Goal: Transaction & Acquisition: Purchase product/service

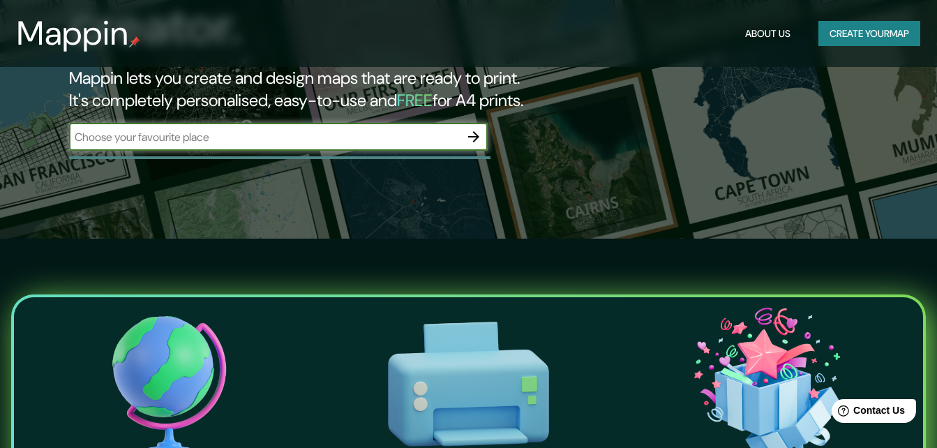
click at [146, 129] on input "text" at bounding box center [264, 137] width 391 height 16
paste input "20.6028863178618, -100.31873410166482"
type input "20.6028863178618, -100.31873410166482"
click at [471, 128] on icon "button" at bounding box center [473, 136] width 17 height 17
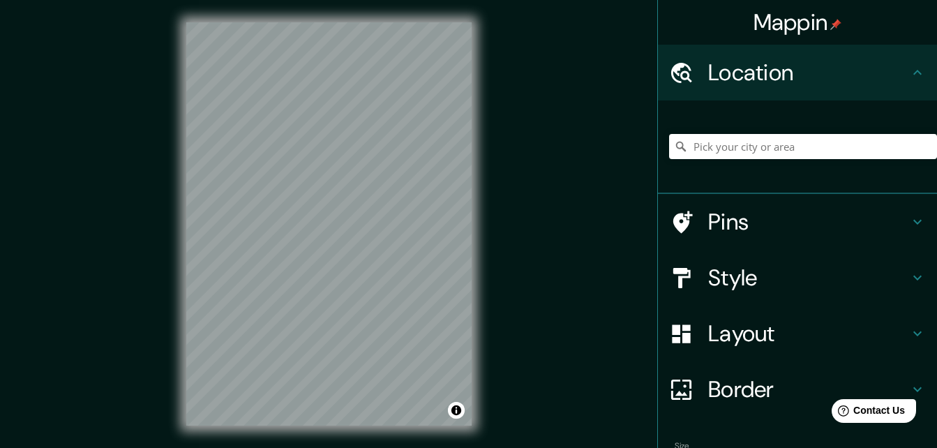
click at [909, 220] on icon at bounding box center [917, 221] width 17 height 17
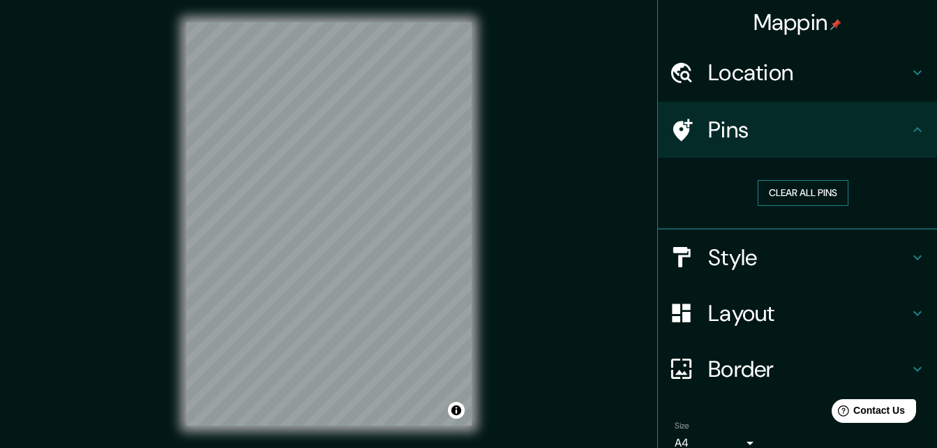
click at [819, 197] on button "Clear all pins" at bounding box center [802, 193] width 91 height 26
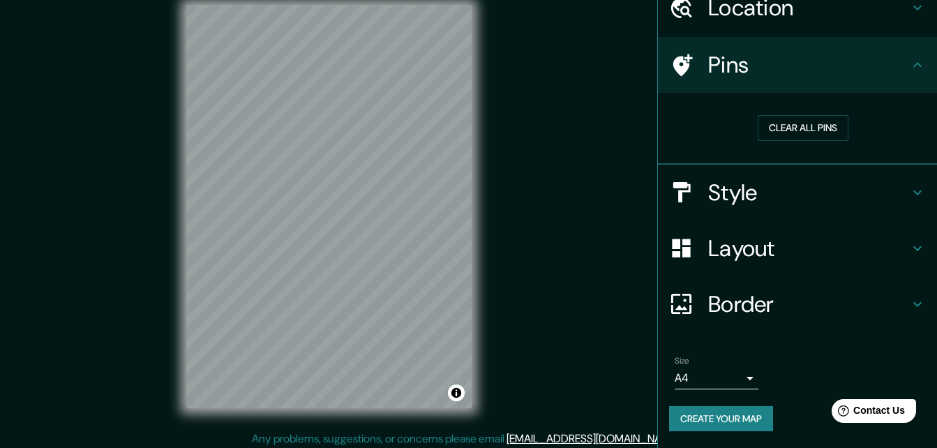
scroll to position [22, 0]
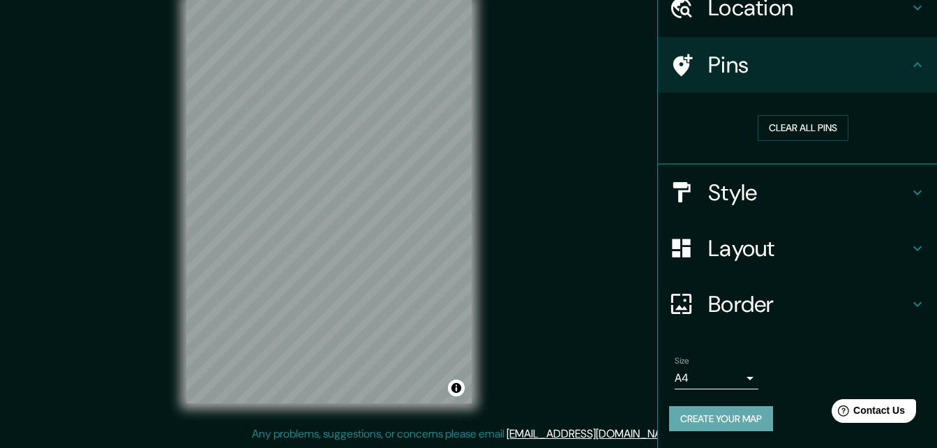
click at [696, 420] on button "Create your map" at bounding box center [721, 419] width 104 height 26
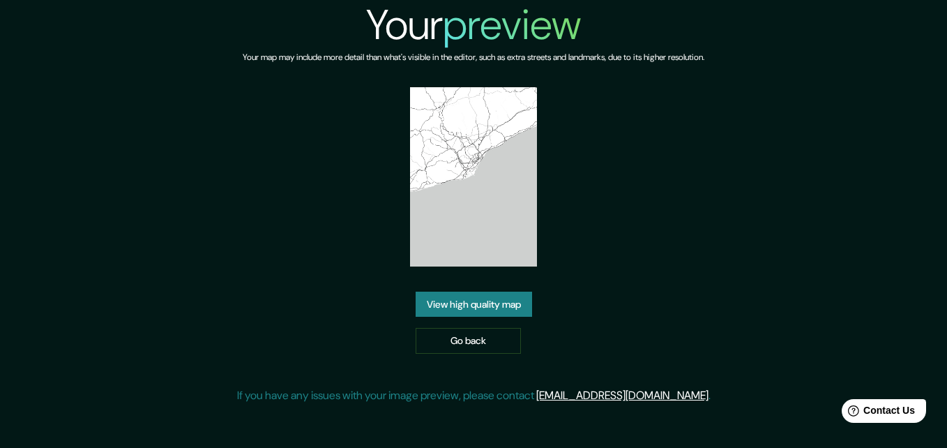
click at [519, 304] on link "View high quality map" at bounding box center [474, 304] width 116 height 26
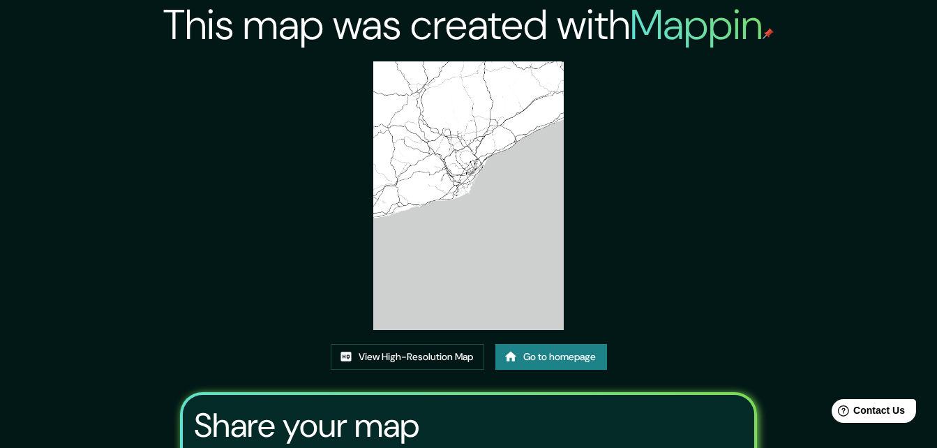
click at [881, 321] on div "This map was created with Mappin View High-Resolution Map Go to homepage Share …" at bounding box center [468, 300] width 937 height 600
click at [562, 366] on link "Go to homepage" at bounding box center [551, 357] width 112 height 26
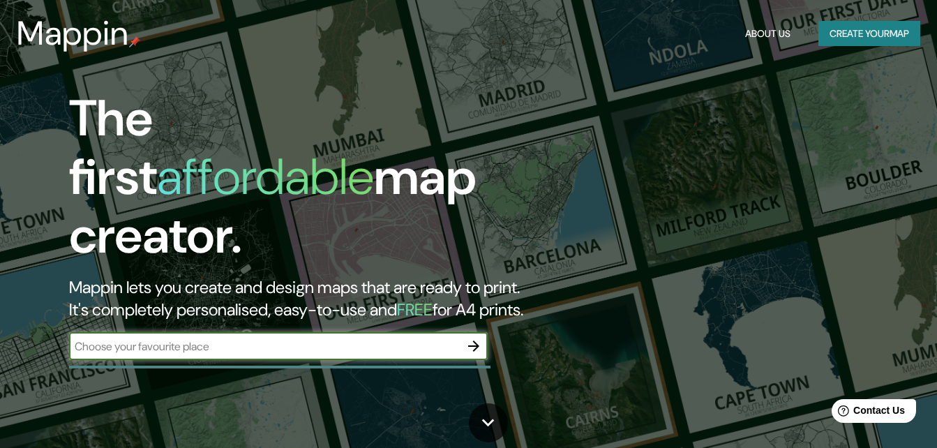
click at [333, 338] on input "text" at bounding box center [264, 346] width 391 height 16
type input "20.6028863178618, -100.31873410166482"
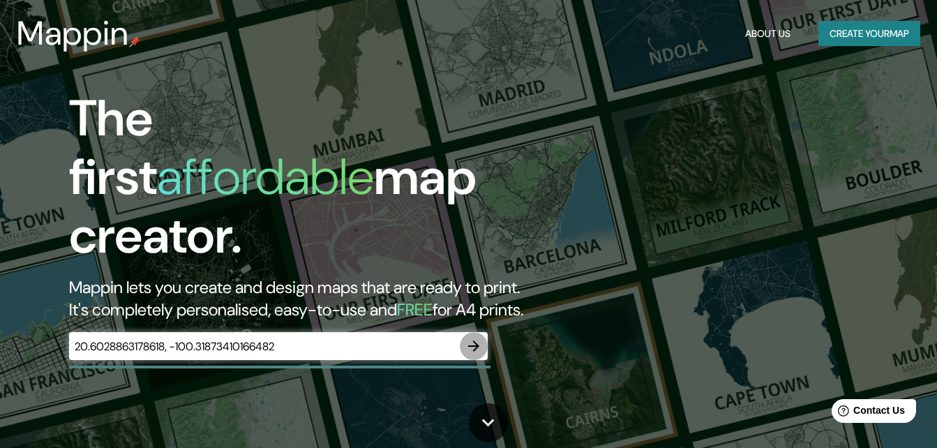
click at [474, 338] on icon "button" at bounding box center [473, 346] width 17 height 17
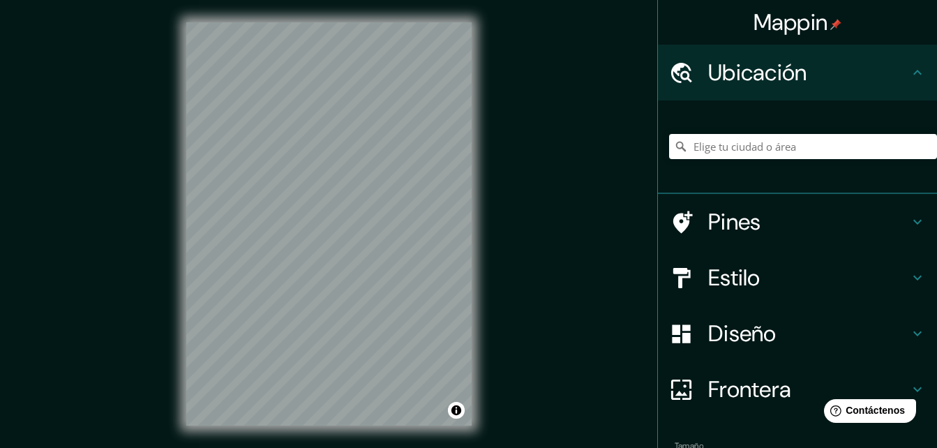
click at [909, 218] on icon at bounding box center [917, 221] width 17 height 17
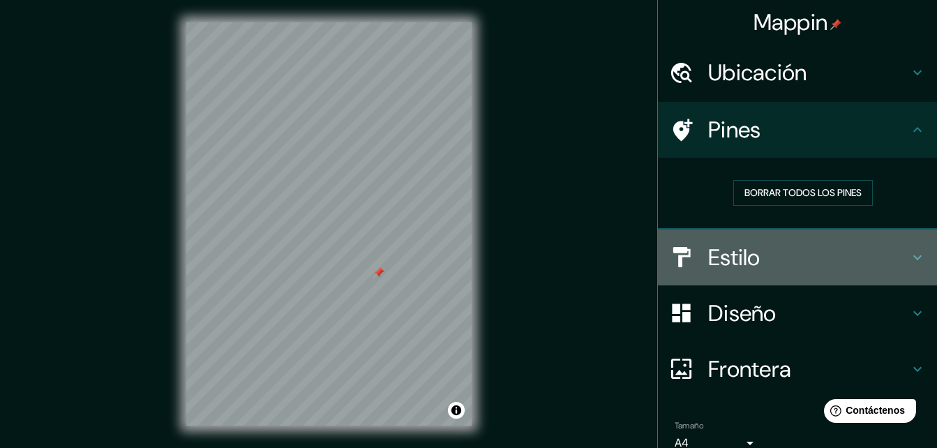
click at [909, 259] on icon at bounding box center [917, 257] width 17 height 17
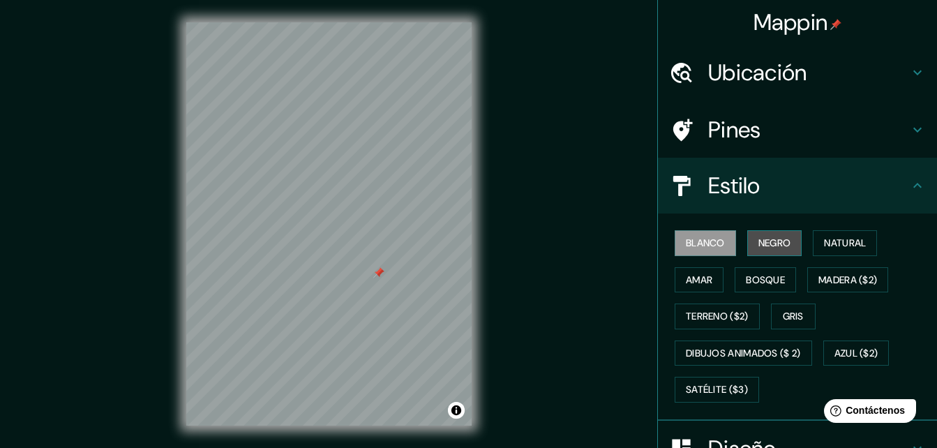
click at [763, 236] on font "Negro" at bounding box center [774, 242] width 33 height 17
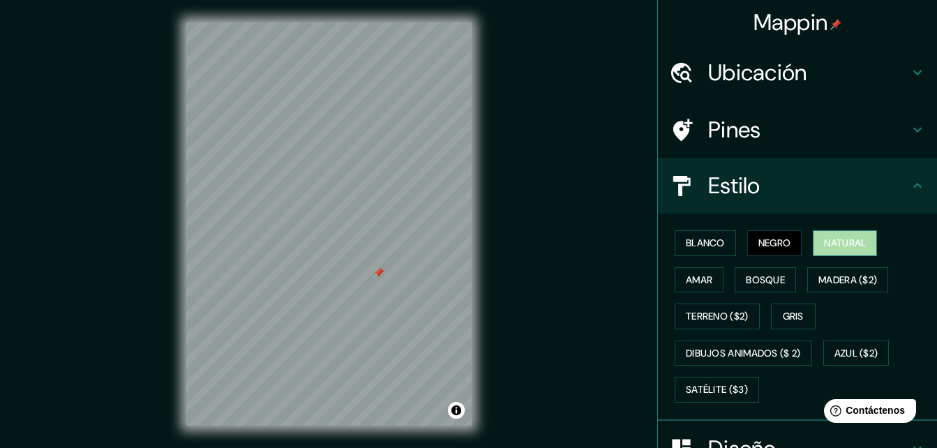
click at [840, 251] on font "Natural" at bounding box center [845, 242] width 42 height 17
click at [686, 285] on font "Amar" at bounding box center [699, 279] width 26 height 17
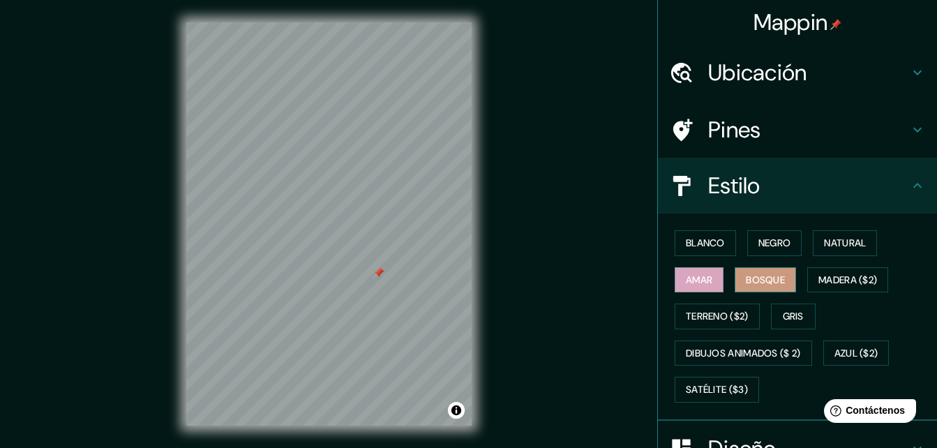
click at [751, 287] on font "Bosque" at bounding box center [764, 279] width 39 height 17
click at [838, 286] on font "Madera ($2)" at bounding box center [847, 279] width 59 height 17
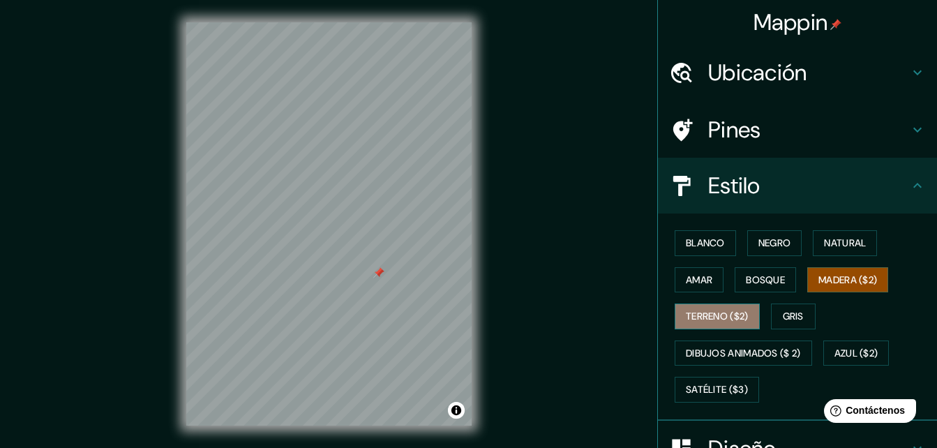
click at [719, 320] on font "Terreno ($2)" at bounding box center [717, 316] width 63 height 17
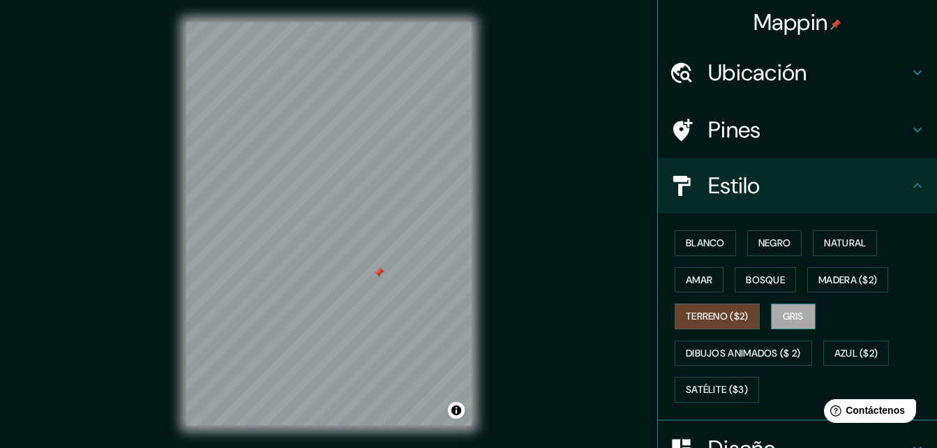
click at [782, 317] on font "Gris" at bounding box center [792, 316] width 21 height 17
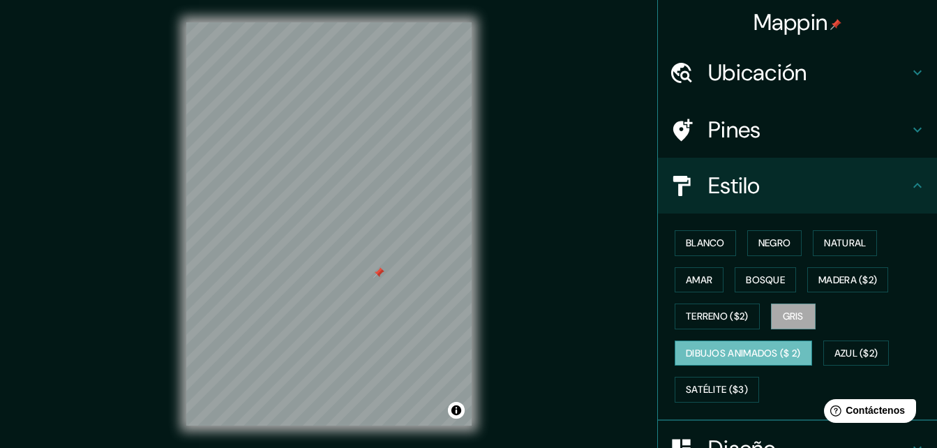
click at [695, 360] on font "Dibujos animados ($ 2)" at bounding box center [743, 352] width 115 height 17
click at [856, 360] on font "Azul ($2)" at bounding box center [856, 352] width 44 height 17
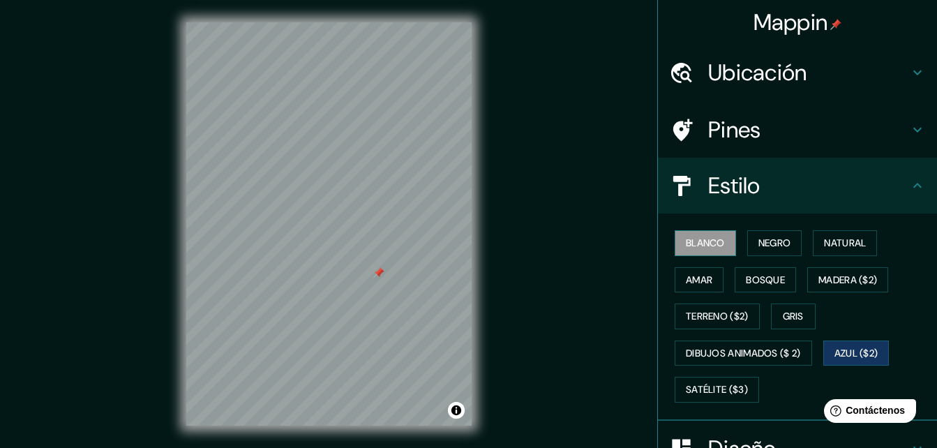
click at [707, 241] on font "Blanco" at bounding box center [705, 242] width 39 height 17
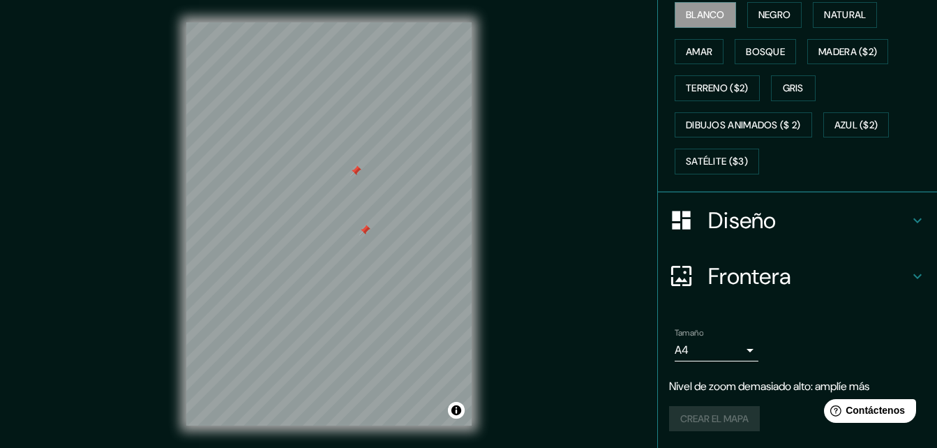
click at [911, 226] on icon at bounding box center [917, 220] width 17 height 17
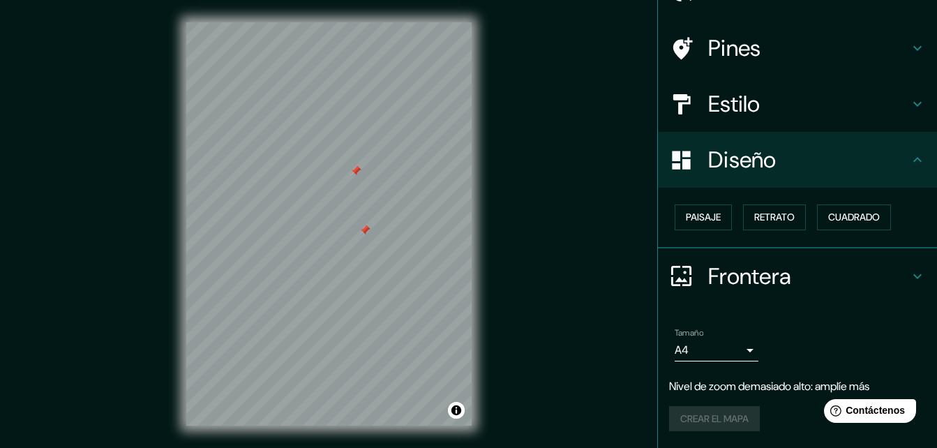
scroll to position [82, 0]
click at [686, 215] on font "Paisaje" at bounding box center [703, 217] width 35 height 17
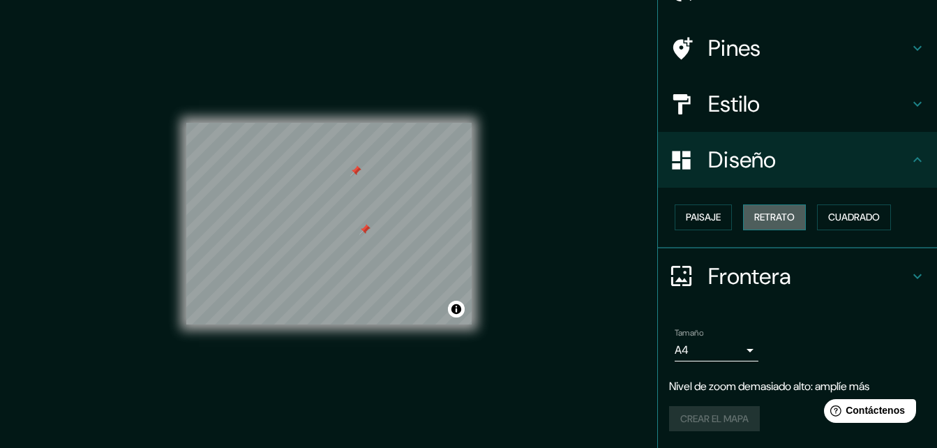
click at [769, 217] on font "Retrato" at bounding box center [774, 217] width 40 height 17
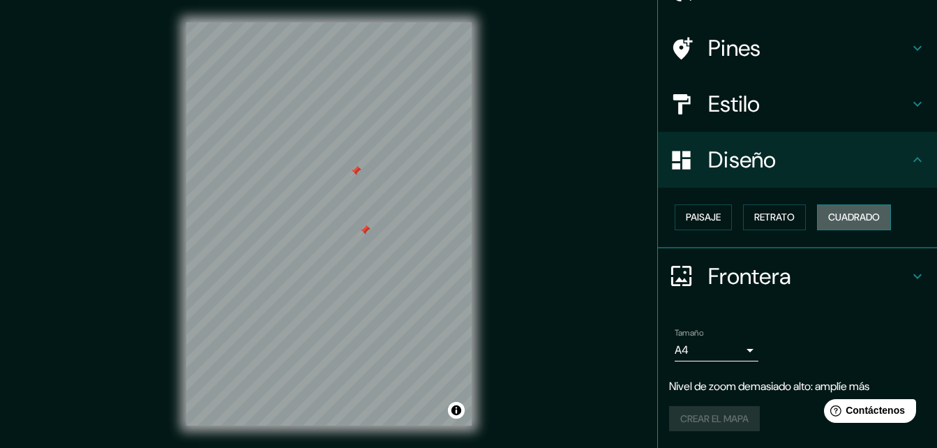
click at [863, 214] on font "Cuadrado" at bounding box center [854, 217] width 52 height 17
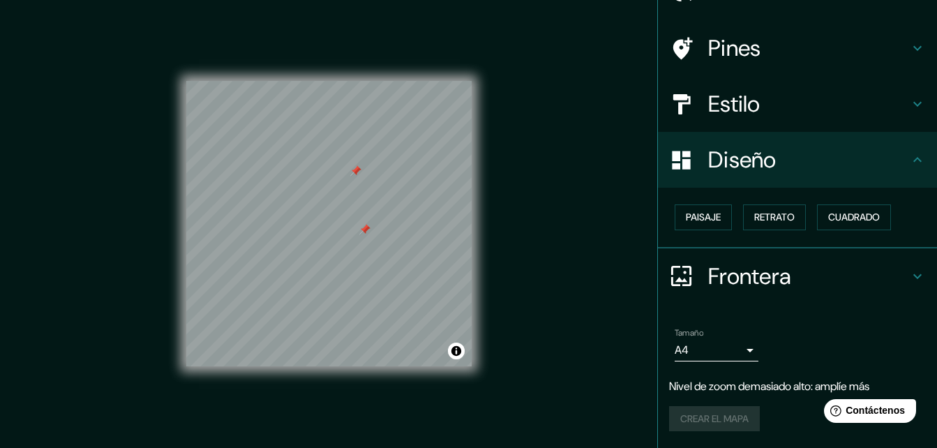
click at [798, 214] on div "Paisaje Retrato Cuadrado" at bounding box center [803, 217] width 268 height 37
click at [775, 218] on font "Retrato" at bounding box center [774, 217] width 40 height 17
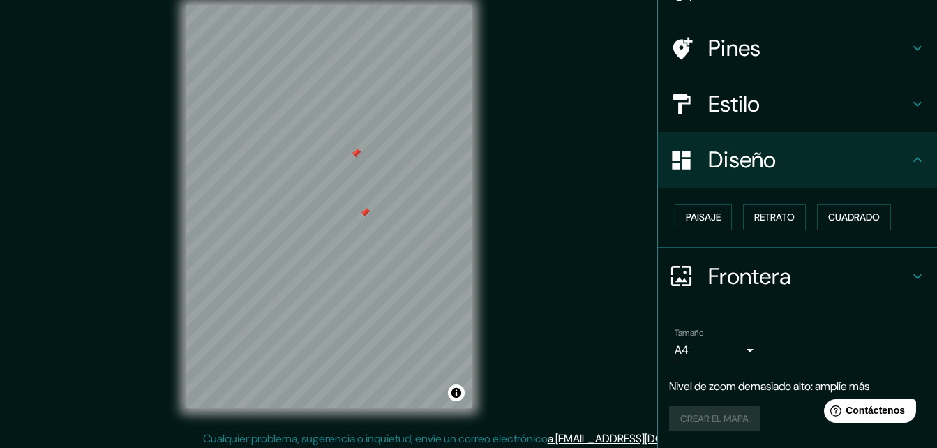
scroll to position [22, 0]
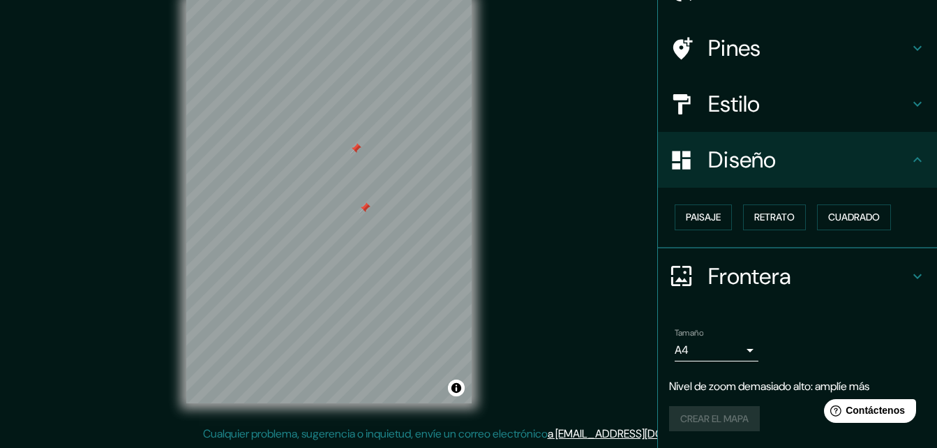
click at [730, 345] on body "Mappin Ubicación Pines Estilo Diseño Paisaje Retrato Cuadrado Frontera Elige un…" at bounding box center [468, 202] width 937 height 448
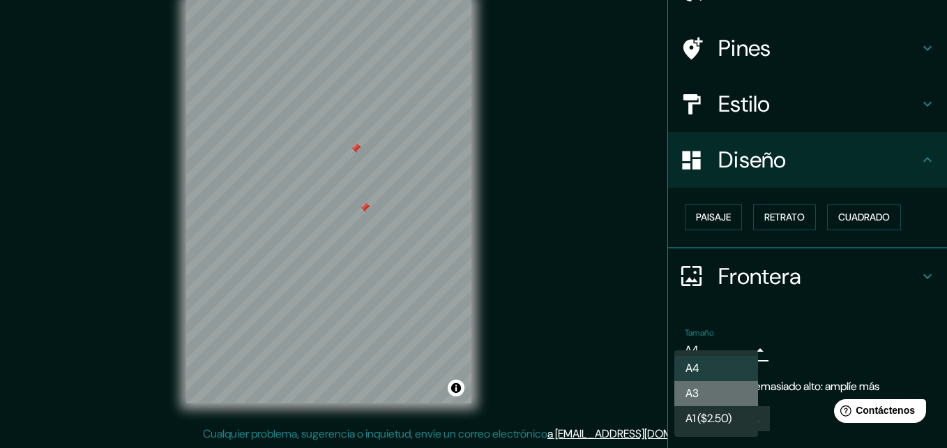
click at [724, 389] on li "A3" at bounding box center [716, 393] width 84 height 25
type input "a4"
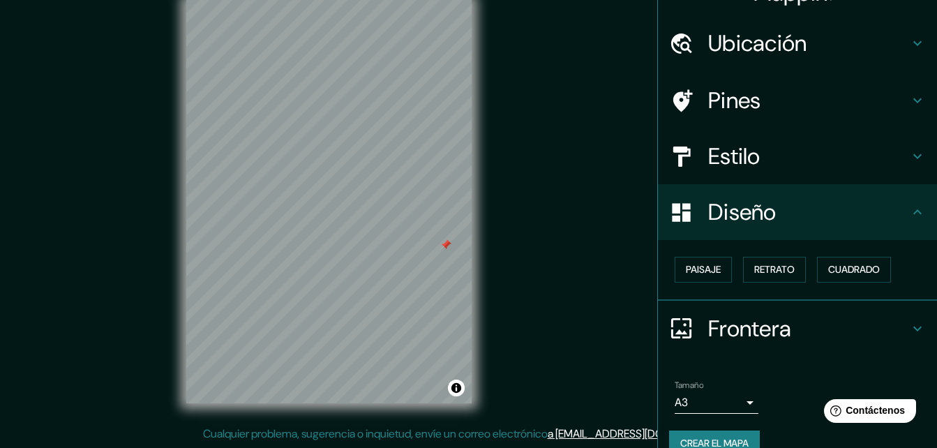
scroll to position [0, 0]
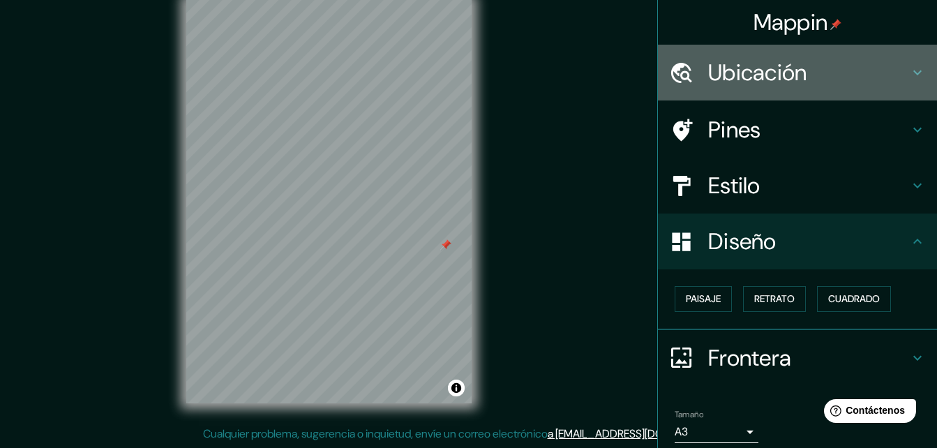
click at [909, 75] on icon at bounding box center [917, 72] width 17 height 17
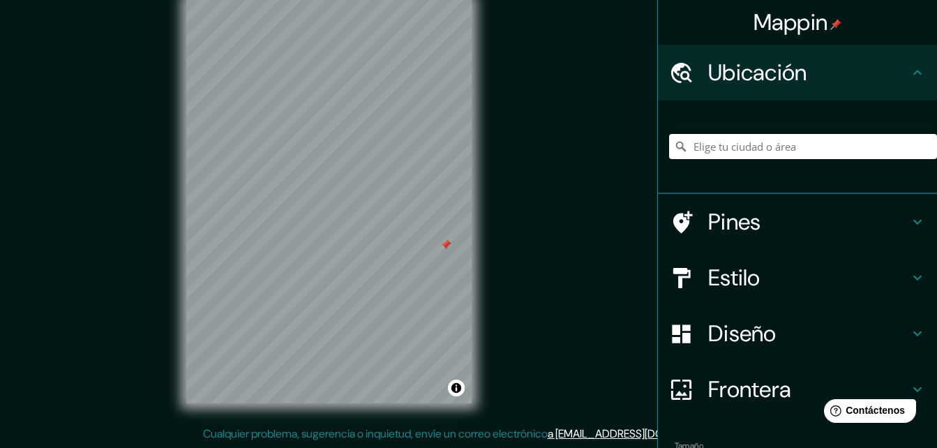
click at [909, 75] on icon at bounding box center [917, 72] width 17 height 17
click at [909, 219] on icon at bounding box center [917, 221] width 17 height 17
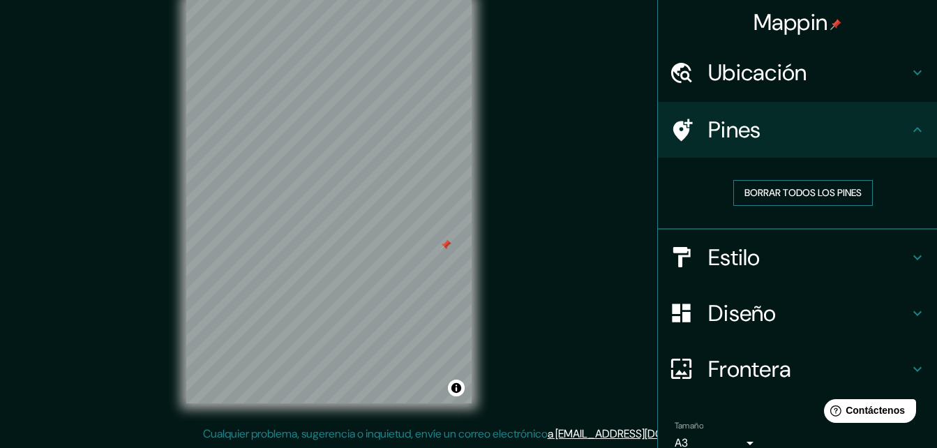
click at [833, 190] on font "Borrar todos los pines" at bounding box center [802, 192] width 117 height 17
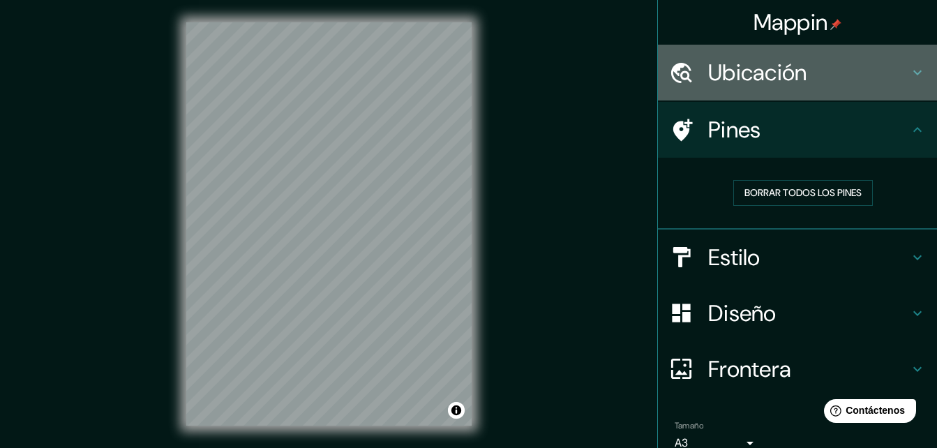
click at [909, 74] on icon at bounding box center [917, 72] width 17 height 17
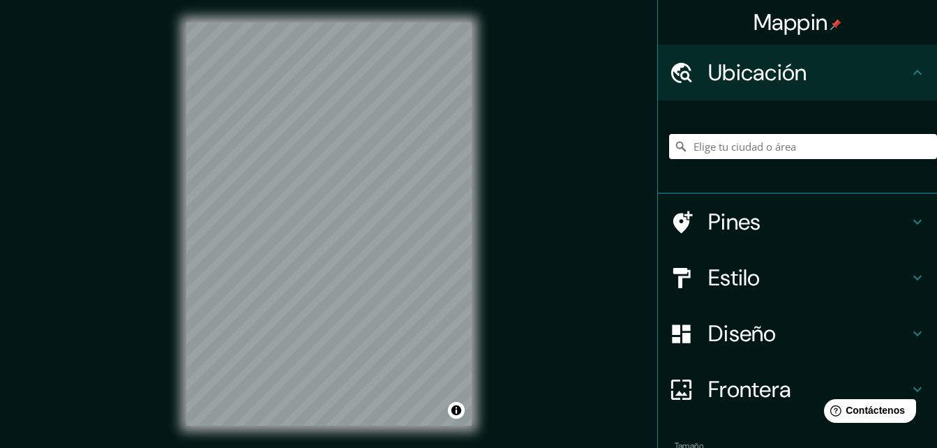
click at [774, 144] on input "Elige tu ciudad o área" at bounding box center [803, 146] width 268 height 25
paste input "20.6028863178618, -100.31873410166482"
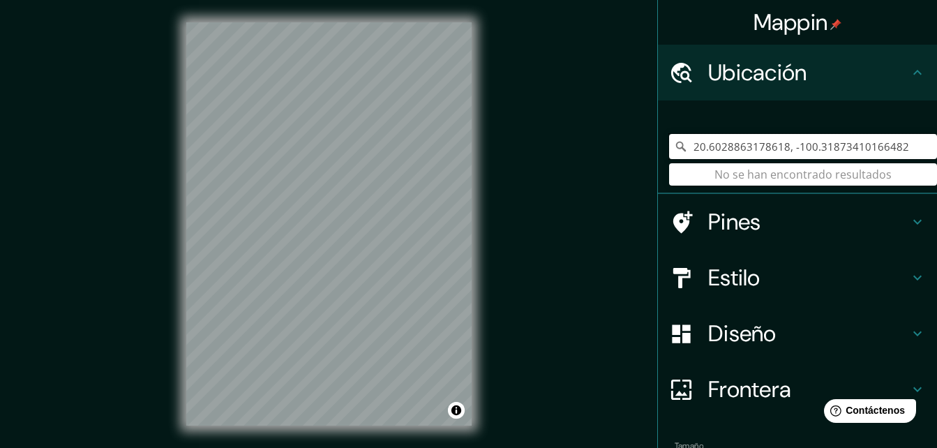
type input "20.6028863178618, -100.31873410166482"
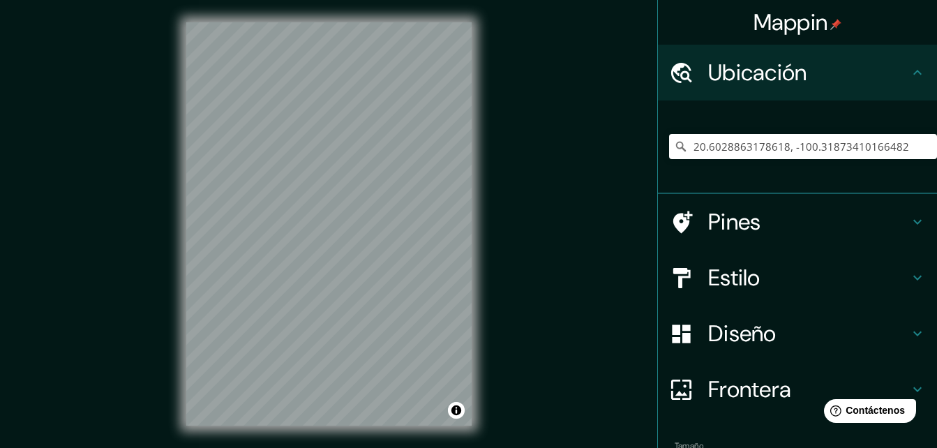
click at [851, 182] on div "20.6028863178618, -100.31873410166482 No se han encontrado resultados" at bounding box center [797, 146] width 279 height 93
click at [893, 142] on input "20.6028863178618, -100.31873410166482" at bounding box center [803, 146] width 268 height 25
click at [918, 149] on input "20.6028863178618, -100.31873410166482" at bounding box center [803, 146] width 268 height 25
click at [905, 147] on input "20.6028863178618, -100.31873410166482" at bounding box center [803, 146] width 268 height 25
click at [909, 220] on icon at bounding box center [917, 221] width 17 height 17
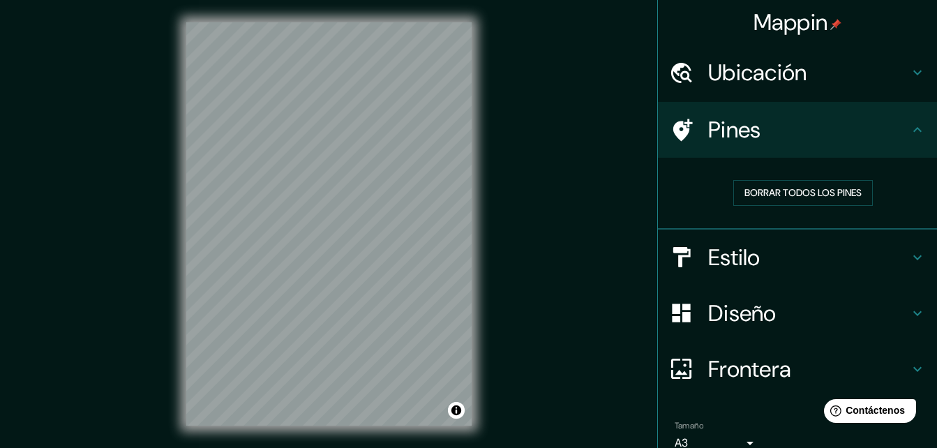
scroll to position [22, 0]
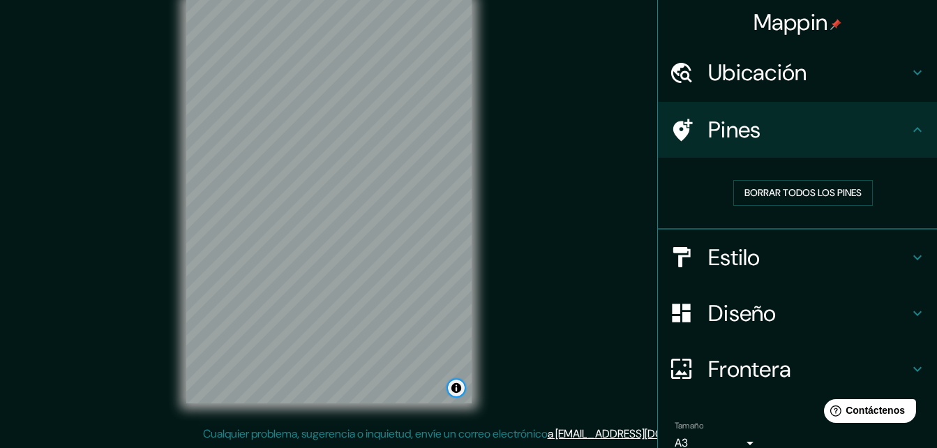
click at [452, 392] on button "Alternar atribución" at bounding box center [456, 387] width 17 height 17
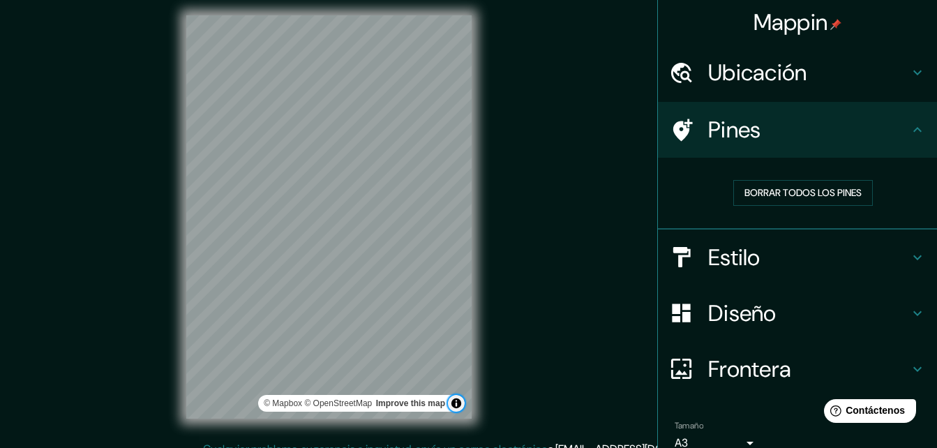
scroll to position [0, 0]
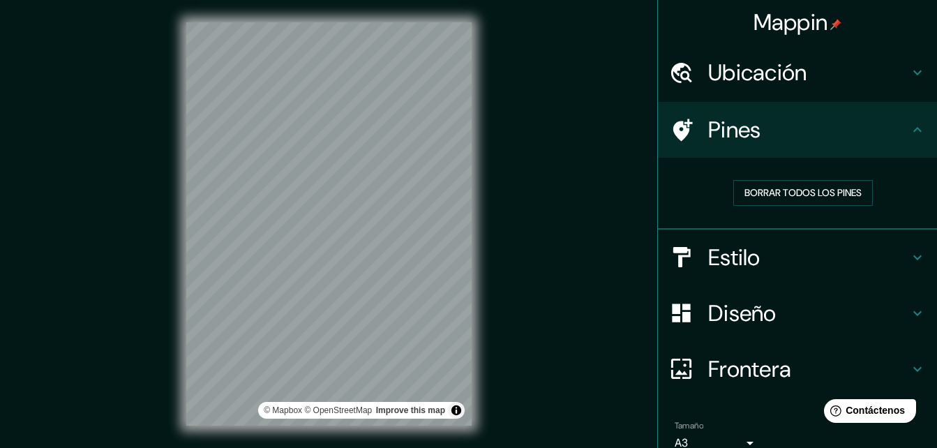
click at [562, 329] on div "Mappin Ubicación 20.6028863178618, -100.31873410166482 No se han encontrado res…" at bounding box center [468, 235] width 937 height 470
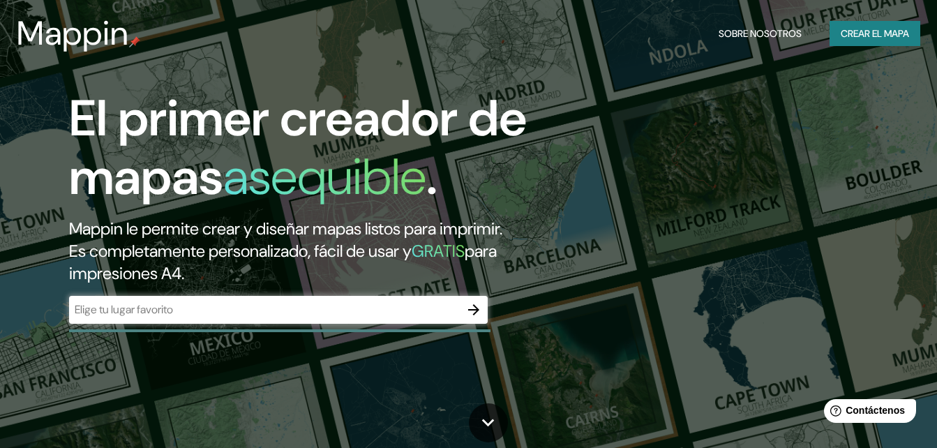
click at [244, 327] on div "El primer creador de mapas asequible . Mappin le permite crear y diseñar mapas …" at bounding box center [303, 213] width 562 height 248
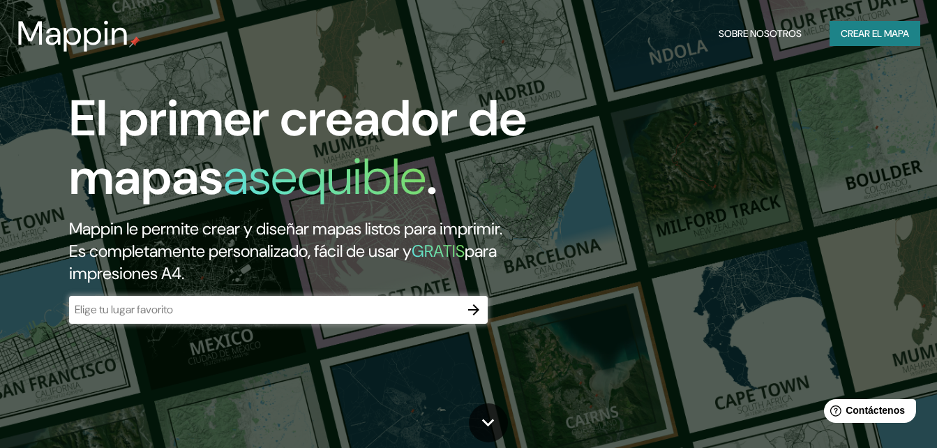
click at [238, 318] on div "​" at bounding box center [278, 310] width 418 height 28
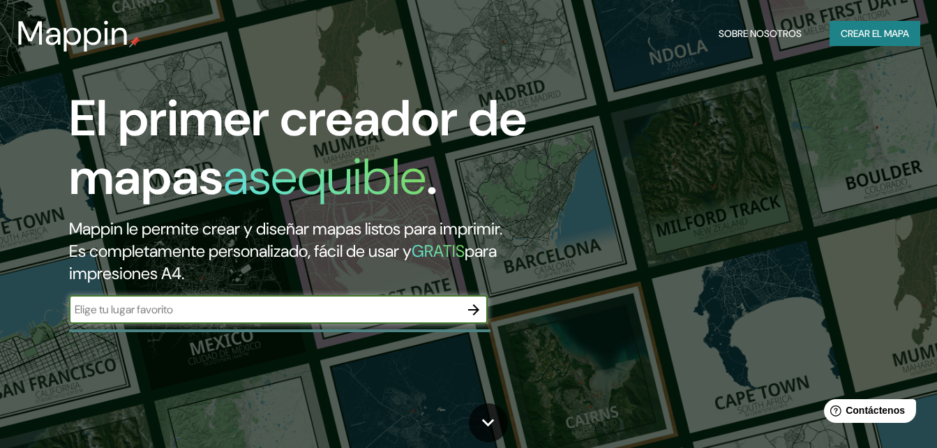
paste input "20.6028863178618, -100.31873410166482"
type input "20.6028863178618, -100.31873410166482"
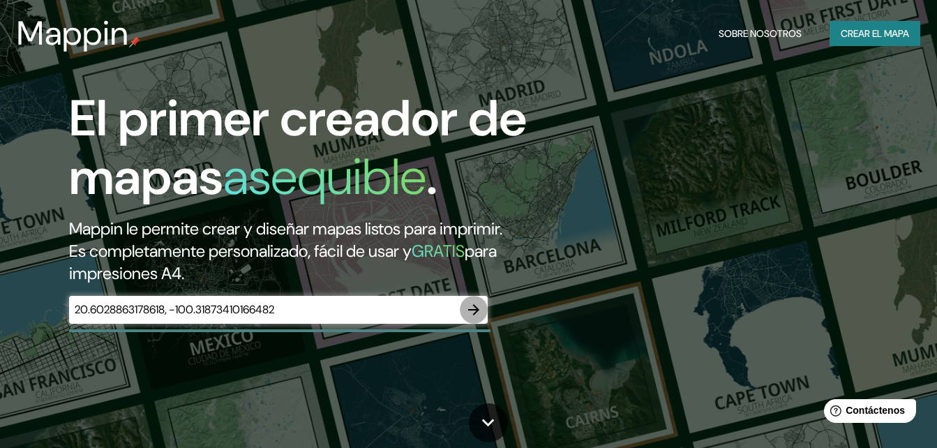
click at [476, 314] on icon "button" at bounding box center [473, 309] width 17 height 17
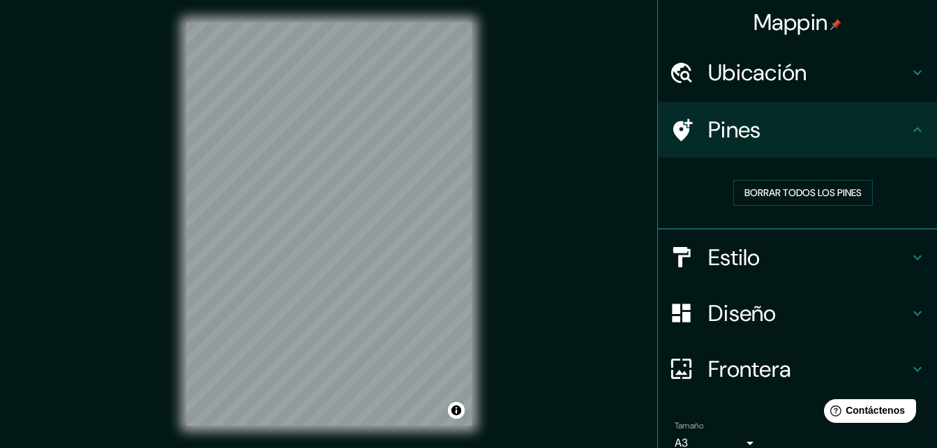
click at [764, 56] on div "Ubicación" at bounding box center [797, 73] width 279 height 56
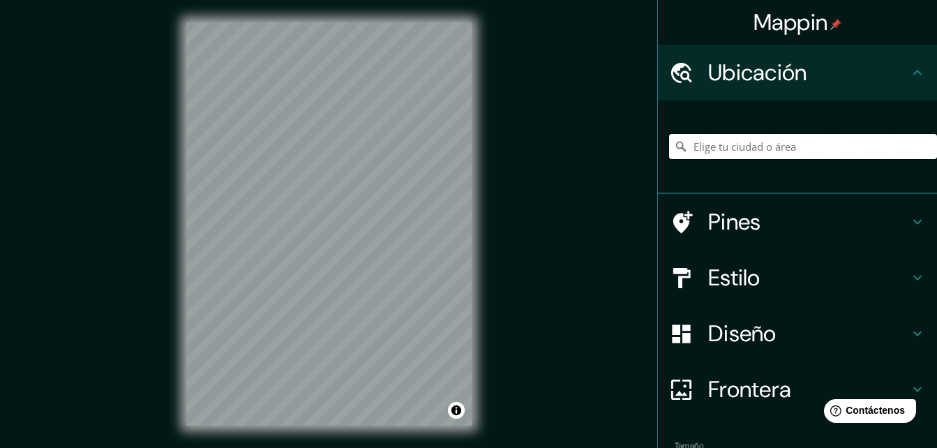
drag, startPoint x: 752, startPoint y: 135, endPoint x: 750, endPoint y: 142, distance: 8.0
click at [751, 142] on input "Elige tu ciudad o área" at bounding box center [803, 146] width 268 height 25
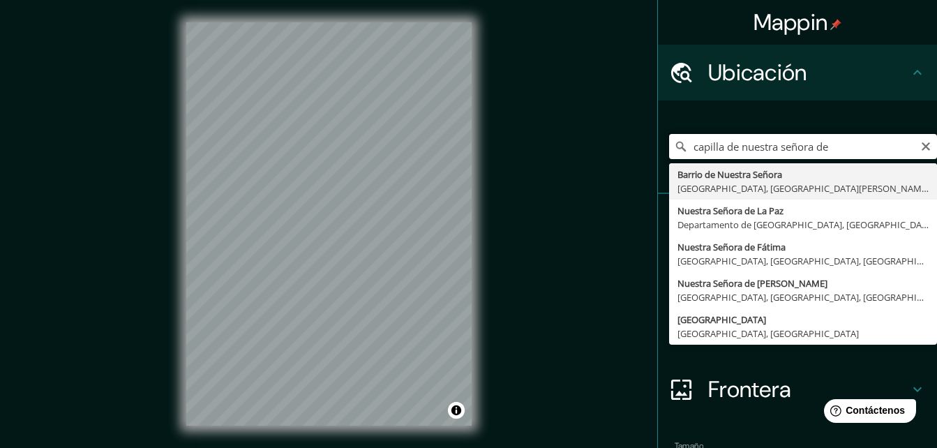
click at [847, 139] on input "capilla de nuestra señora de" at bounding box center [803, 146] width 268 height 25
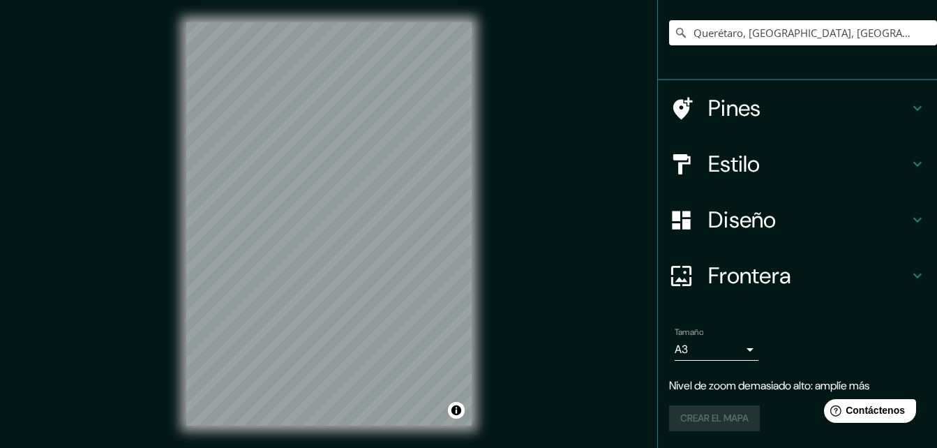
scroll to position [86, 0]
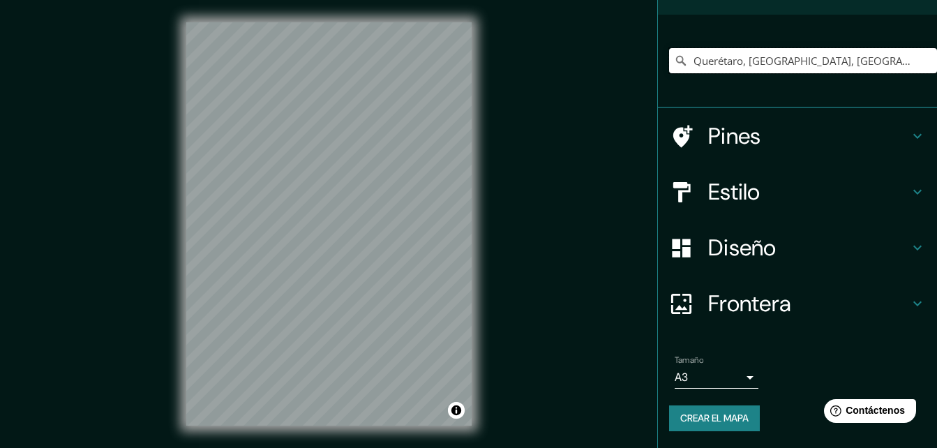
drag, startPoint x: 849, startPoint y: 61, endPoint x: 657, endPoint y: 70, distance: 192.7
click at [658, 70] on div "Querétaro, [GEOGRAPHIC_DATA], [GEOGRAPHIC_DATA]" at bounding box center [797, 61] width 279 height 93
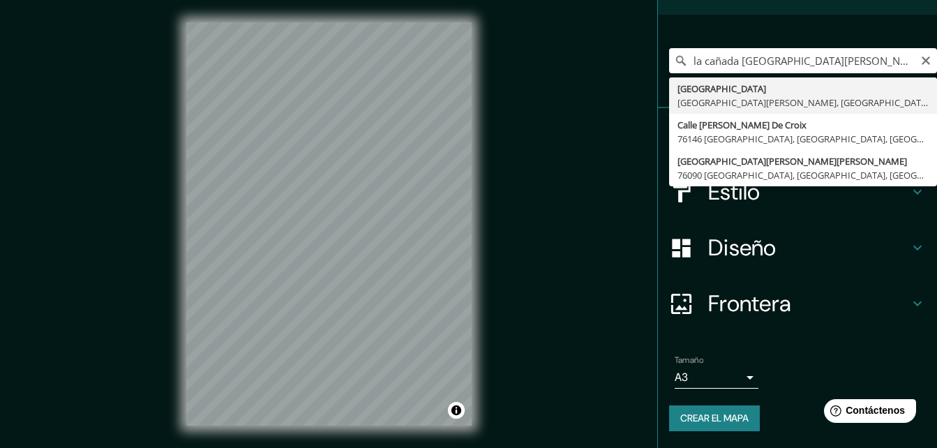
type input "[GEOGRAPHIC_DATA][PERSON_NAME], [GEOGRAPHIC_DATA], [GEOGRAPHIC_DATA]"
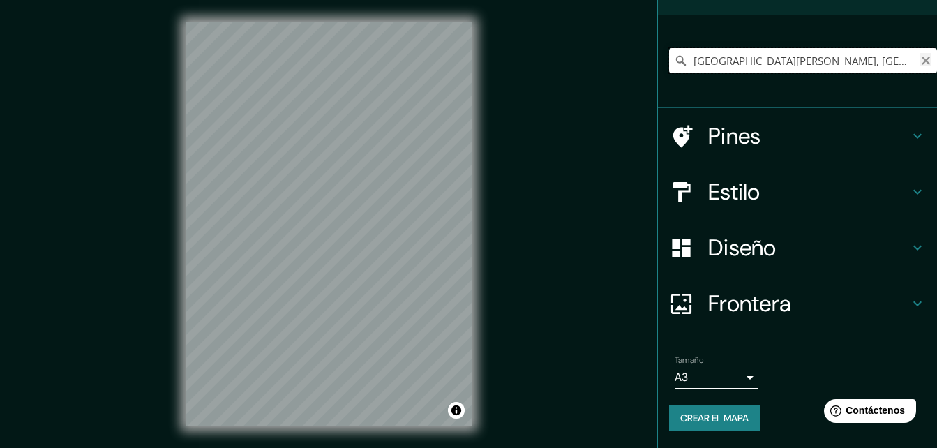
drag, startPoint x: 911, startPoint y: 66, endPoint x: 919, endPoint y: 58, distance: 11.8
click at [911, 65] on div "[GEOGRAPHIC_DATA][PERSON_NAME], [GEOGRAPHIC_DATA], [GEOGRAPHIC_DATA]" at bounding box center [803, 60] width 268 height 25
click at [920, 58] on icon "Claro" at bounding box center [925, 60] width 11 height 11
click at [850, 62] on input "Elige tu ciudad o área" at bounding box center [803, 60] width 268 height 25
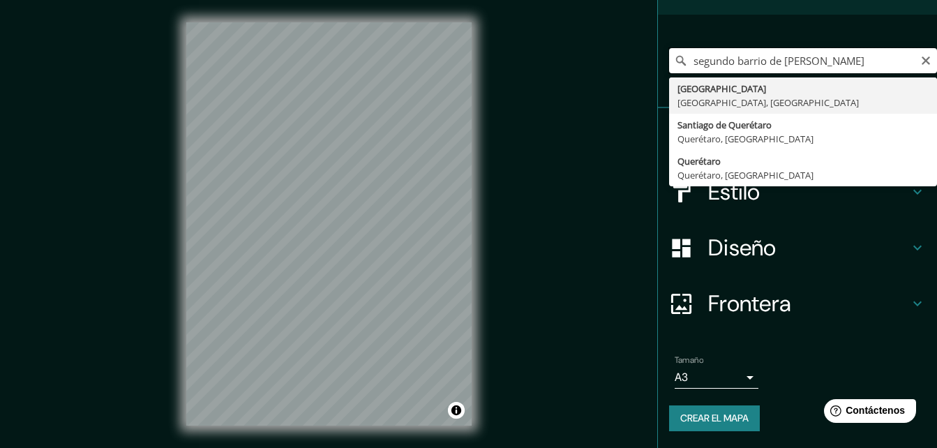
drag, startPoint x: 884, startPoint y: 63, endPoint x: 653, endPoint y: 63, distance: 230.1
click at [658, 63] on div "segundo barrio de dolores queretaro [GEOGRAPHIC_DATA] [GEOGRAPHIC_DATA], [GEOGR…" at bounding box center [797, 61] width 279 height 93
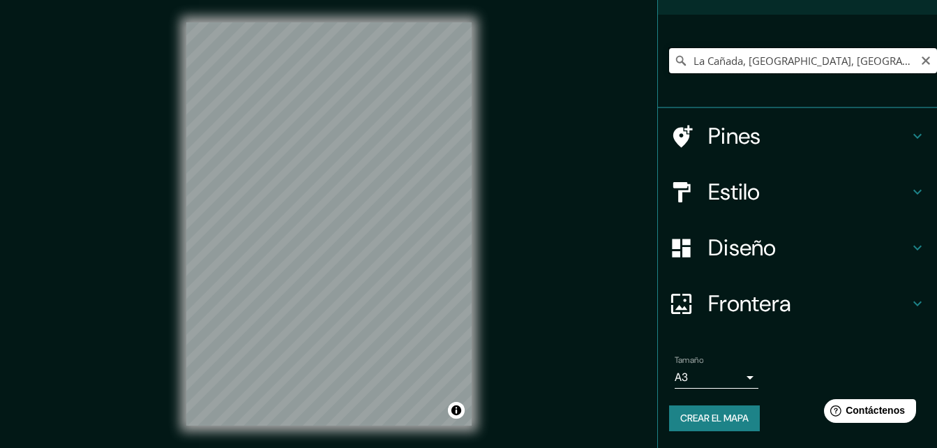
click at [828, 57] on input "La Cañada, [GEOGRAPHIC_DATA], [GEOGRAPHIC_DATA]" at bounding box center [803, 60] width 268 height 25
click at [780, 66] on input "La Cañada, [GEOGRAPHIC_DATA], [GEOGRAPHIC_DATA]" at bounding box center [803, 60] width 268 height 25
drag, startPoint x: 848, startPoint y: 56, endPoint x: 642, endPoint y: 67, distance: 206.0
click at [642, 67] on div "Mappin Ubicación [GEOGRAPHIC_DATA], [GEOGRAPHIC_DATA], [GEOGRAPHIC_DATA] Pines …" at bounding box center [468, 235] width 937 height 470
click at [500, 175] on div "Mappin Ubicación [GEOGRAPHIC_DATA], [GEOGRAPHIC_DATA], [GEOGRAPHIC_DATA] Pines …" at bounding box center [468, 235] width 937 height 470
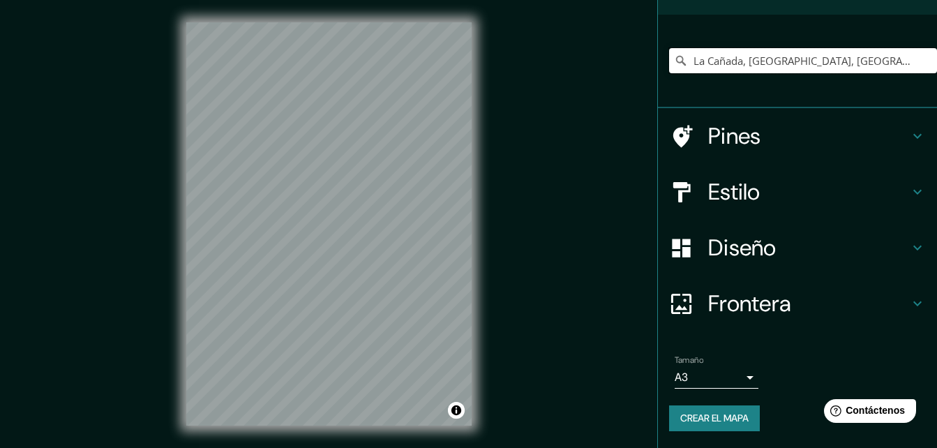
drag, startPoint x: 848, startPoint y: 61, endPoint x: 676, endPoint y: 80, distance: 173.3
click at [676, 80] on div "La Cañada, [GEOGRAPHIC_DATA], [GEOGRAPHIC_DATA]" at bounding box center [803, 61] width 268 height 70
paste input "20.612274648835317, -100.31954282853091"
drag, startPoint x: 905, startPoint y: 61, endPoint x: 610, endPoint y: 67, distance: 295.0
click at [610, 67] on div "Mappin Ubicación 20.612274648835317, -100.31954282853091 No se han encontrado r…" at bounding box center [468, 235] width 937 height 470
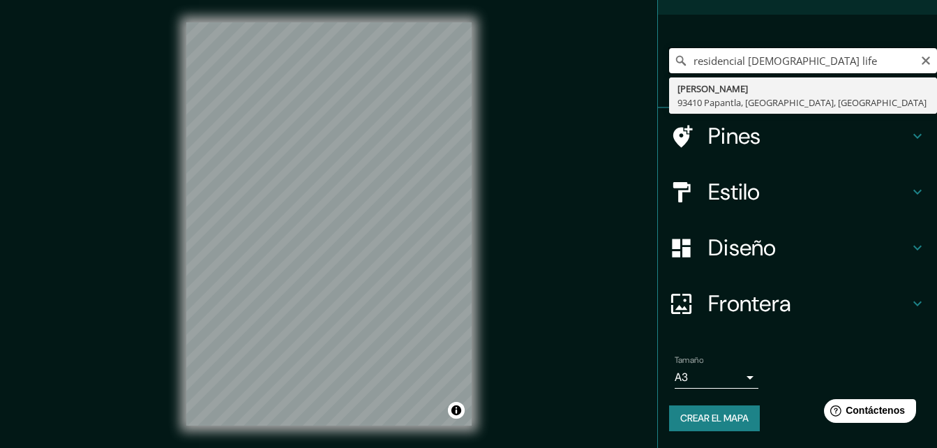
type input "residencial [DEMOGRAPHIC_DATA] life"
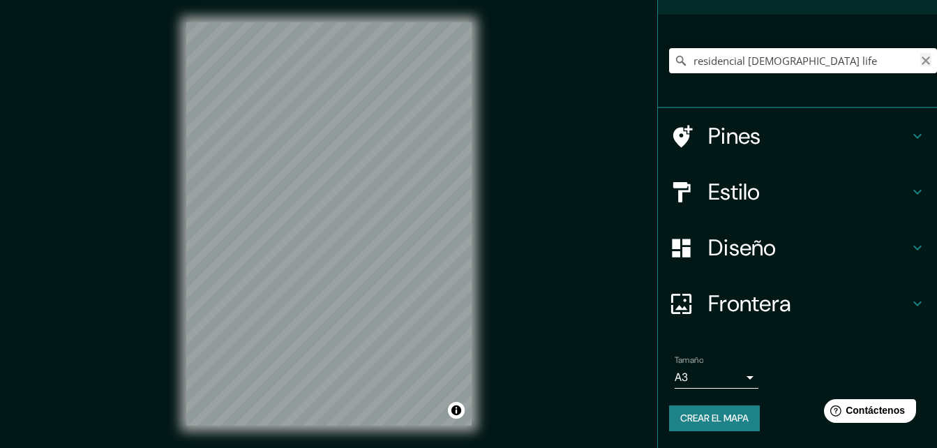
click at [920, 58] on icon "Claro" at bounding box center [925, 60] width 11 height 11
click at [805, 63] on input "Elige tu ciudad o área" at bounding box center [803, 60] width 268 height 25
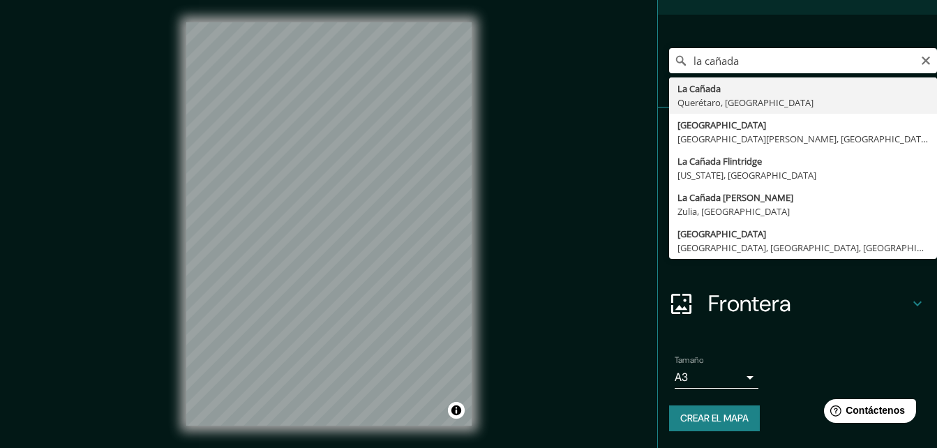
type input "La Cañada, [GEOGRAPHIC_DATA], [GEOGRAPHIC_DATA]"
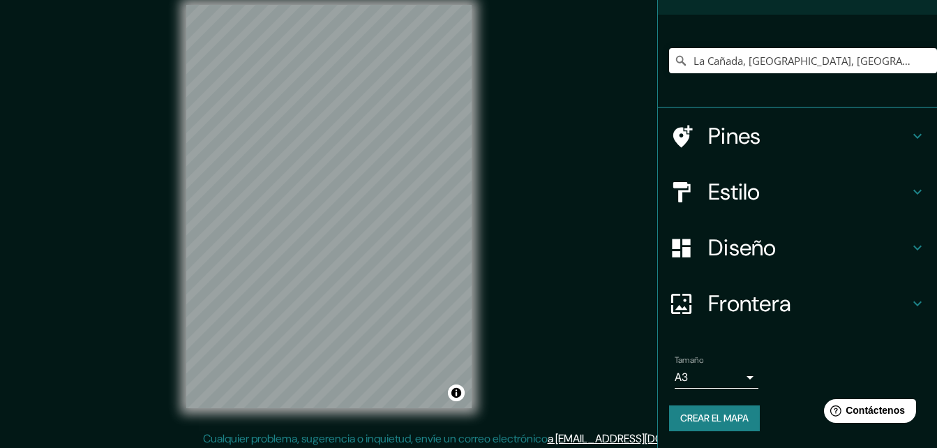
scroll to position [22, 0]
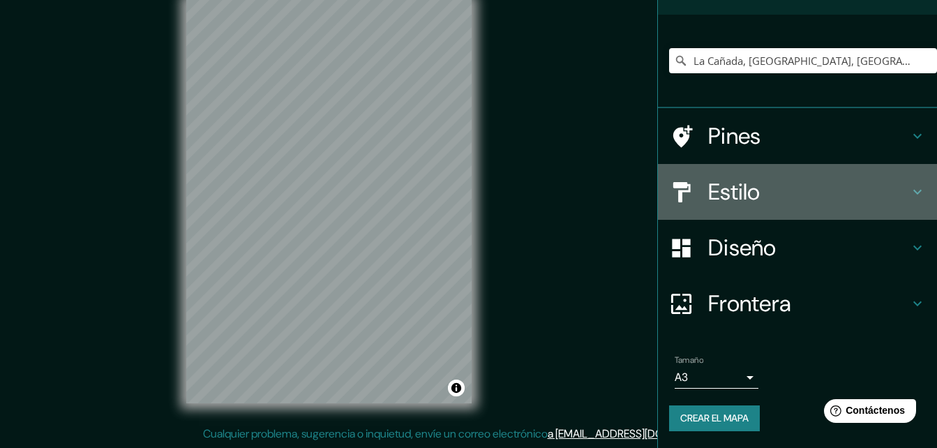
click at [909, 188] on icon at bounding box center [917, 191] width 17 height 17
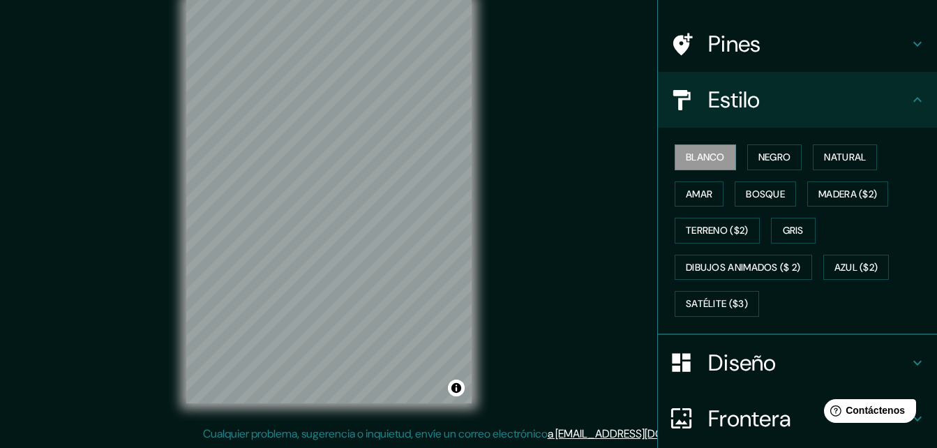
click at [908, 108] on div "Estilo" at bounding box center [797, 100] width 279 height 56
click at [912, 98] on icon at bounding box center [917, 99] width 17 height 17
click at [897, 365] on h4 "Diseño" at bounding box center [808, 363] width 201 height 28
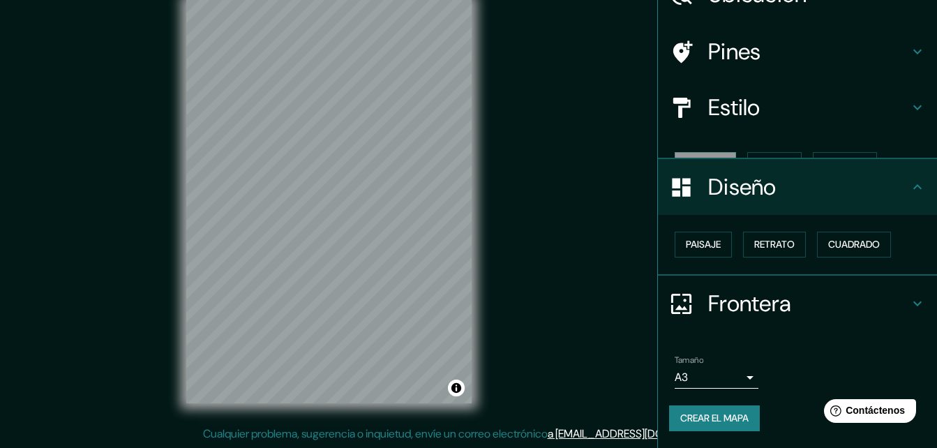
scroll to position [54, 0]
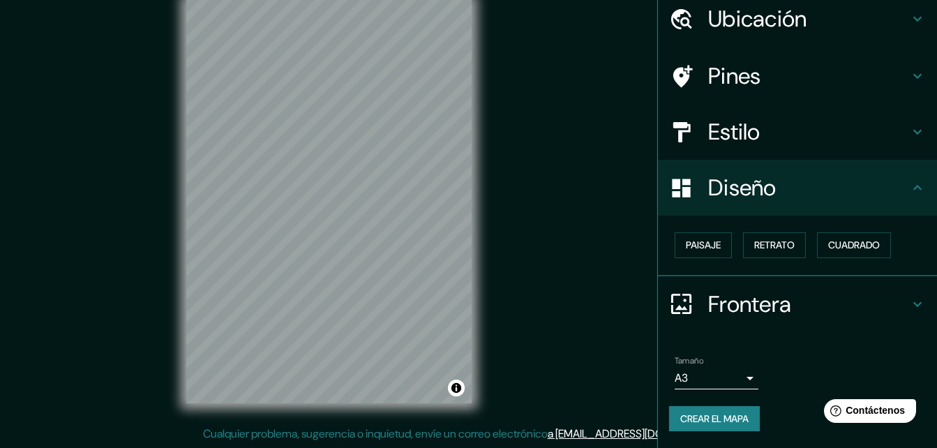
click at [723, 411] on font "Crear el mapa" at bounding box center [714, 418] width 68 height 17
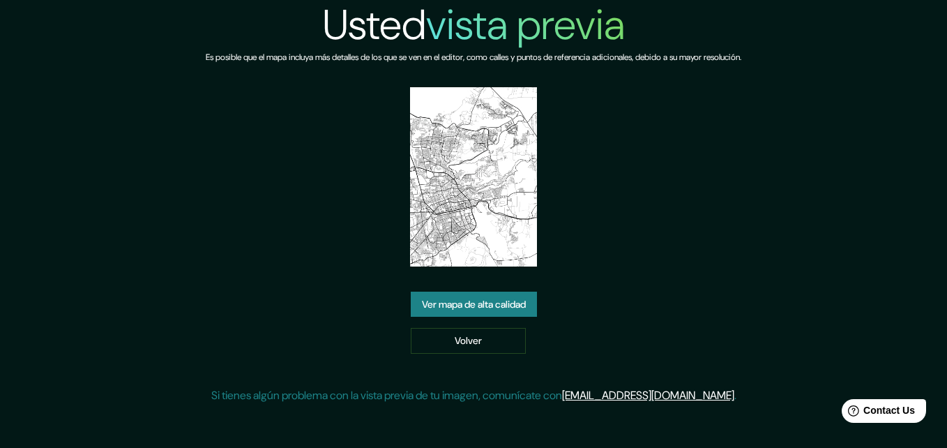
click at [464, 183] on img at bounding box center [473, 176] width 127 height 179
click at [498, 307] on link "Ver mapa de alta calidad" at bounding box center [474, 304] width 126 height 26
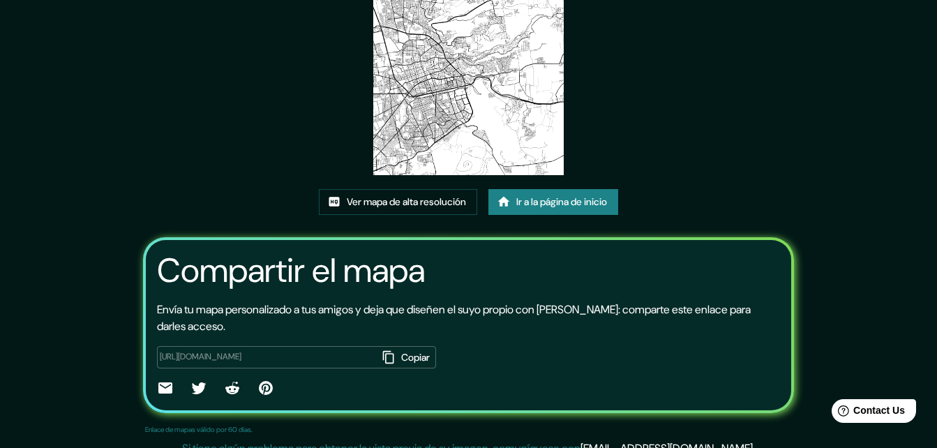
scroll to position [169, 0]
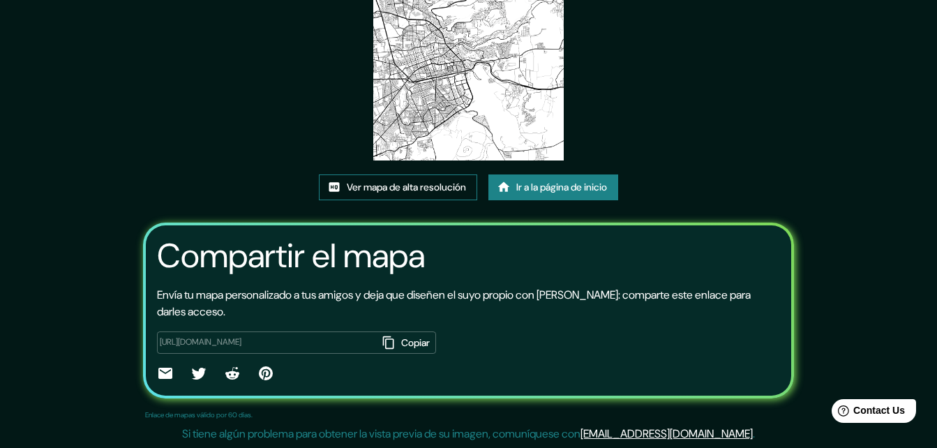
click at [427, 192] on font "Ver mapa de alta resolución" at bounding box center [406, 187] width 119 height 17
